Goal: Transaction & Acquisition: Purchase product/service

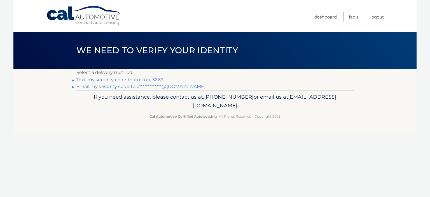
click at [109, 81] on link "Text my security code to xxx-xxx-3669" at bounding box center [119, 79] width 87 height 5
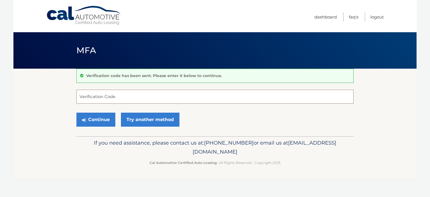
click at [168, 97] on input "Verification Code" at bounding box center [214, 97] width 277 height 14
type input "700024"
drag, startPoint x: 100, startPoint y: 118, endPoint x: 53, endPoint y: 119, distance: 46.5
click at [99, 118] on button "Continue" at bounding box center [95, 120] width 39 height 14
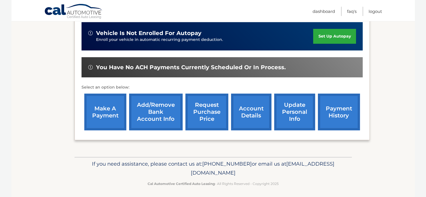
scroll to position [142, 0]
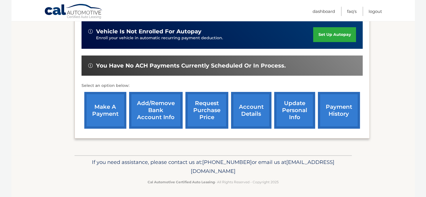
click at [103, 109] on link "make a payment" at bounding box center [105, 110] width 42 height 37
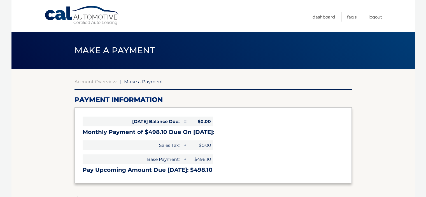
select select "ZDVjMWYxOWEtNTIwOS00ZDdiLTgwN2ItYWIwNjBjMGFjMjk3"
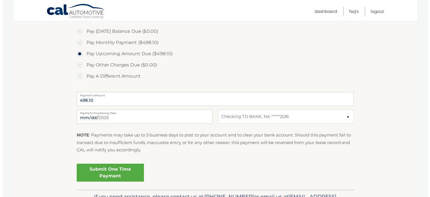
scroll to position [196, 0]
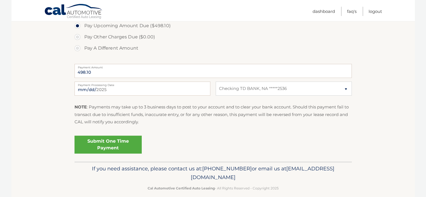
click at [116, 143] on link "Submit One Time Payment" at bounding box center [107, 144] width 67 height 18
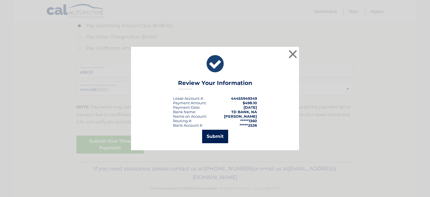
click at [205, 138] on button "Submit" at bounding box center [215, 136] width 26 height 13
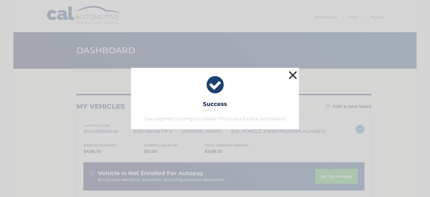
click at [297, 75] on button "×" at bounding box center [292, 74] width 11 height 11
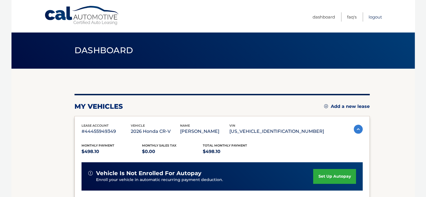
click at [375, 17] on link "Logout" at bounding box center [374, 16] width 13 height 9
